Goal: Information Seeking & Learning: Learn about a topic

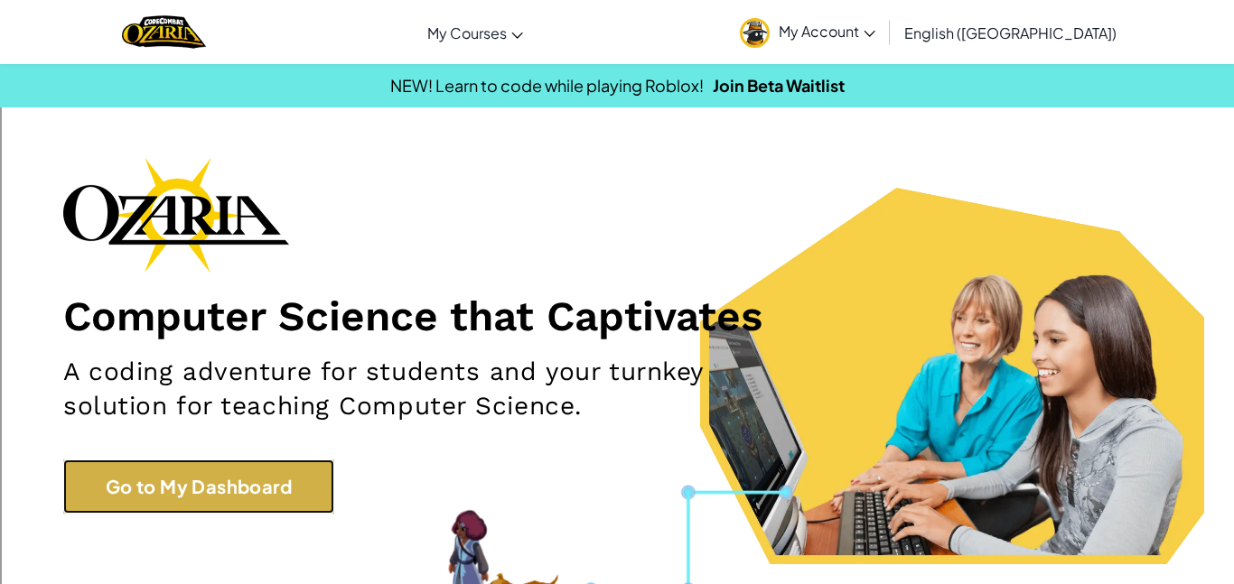
click at [172, 505] on link "Go to My Dashboard" at bounding box center [198, 487] width 271 height 54
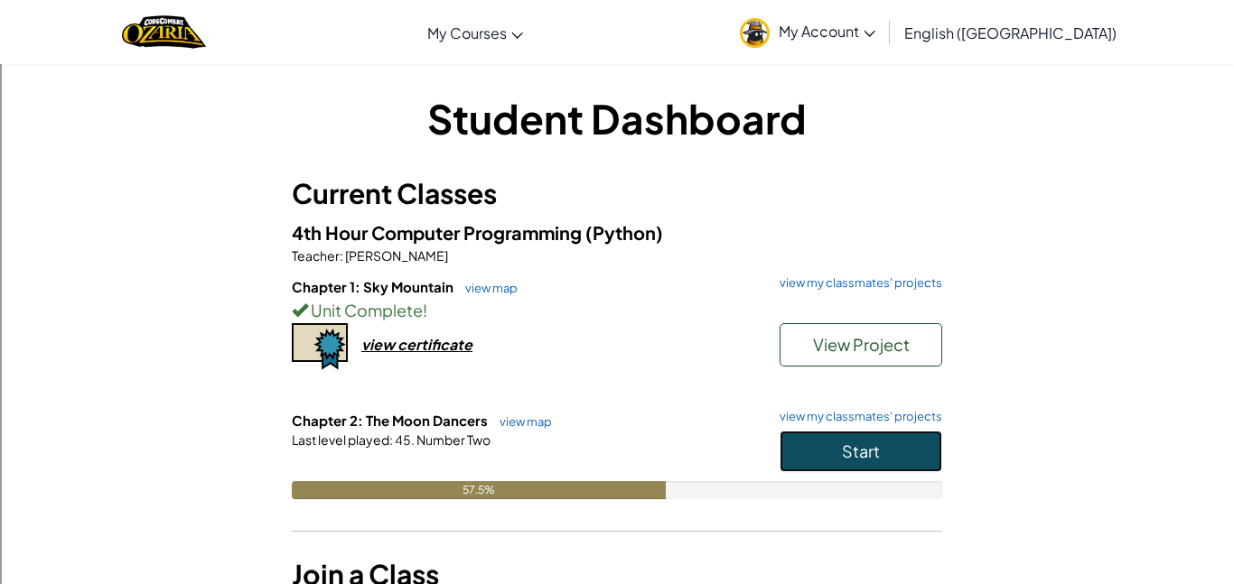
click at [802, 461] on button "Start" at bounding box center [860, 452] width 163 height 42
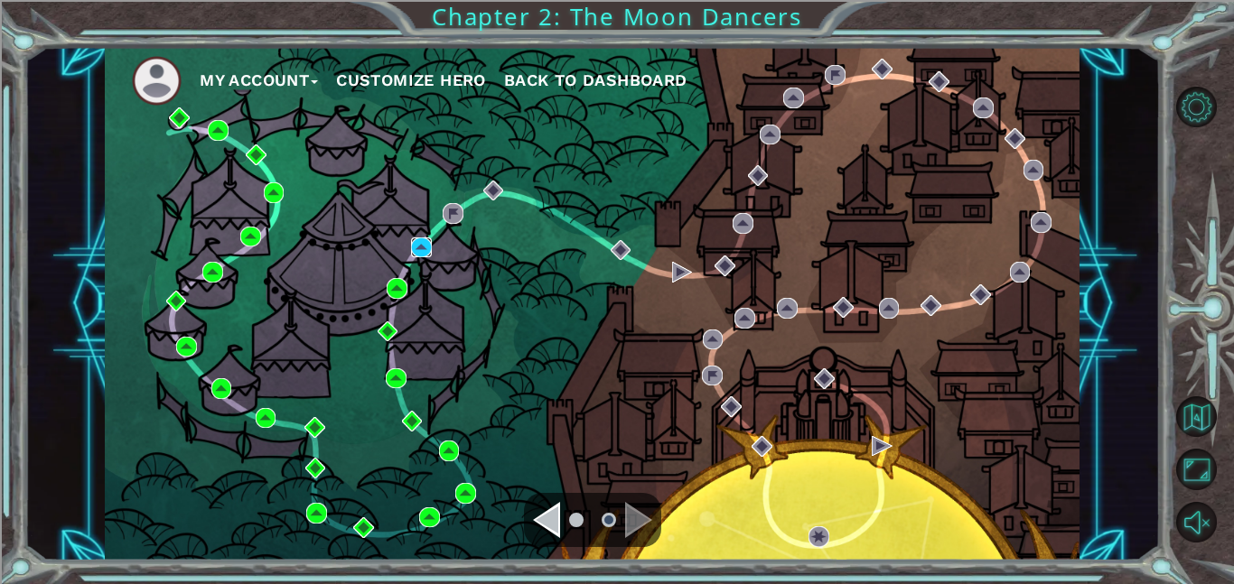
click at [428, 257] on img at bounding box center [421, 247] width 21 height 21
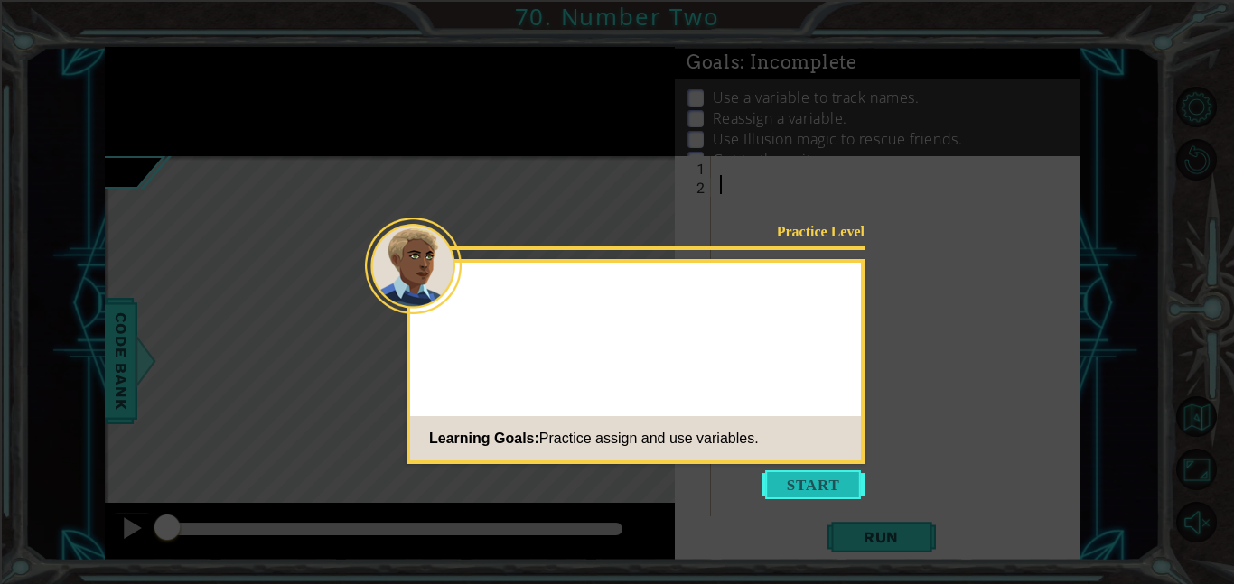
click at [823, 476] on button "Start" at bounding box center [812, 484] width 103 height 29
